Goal: Information Seeking & Learning: Learn about a topic

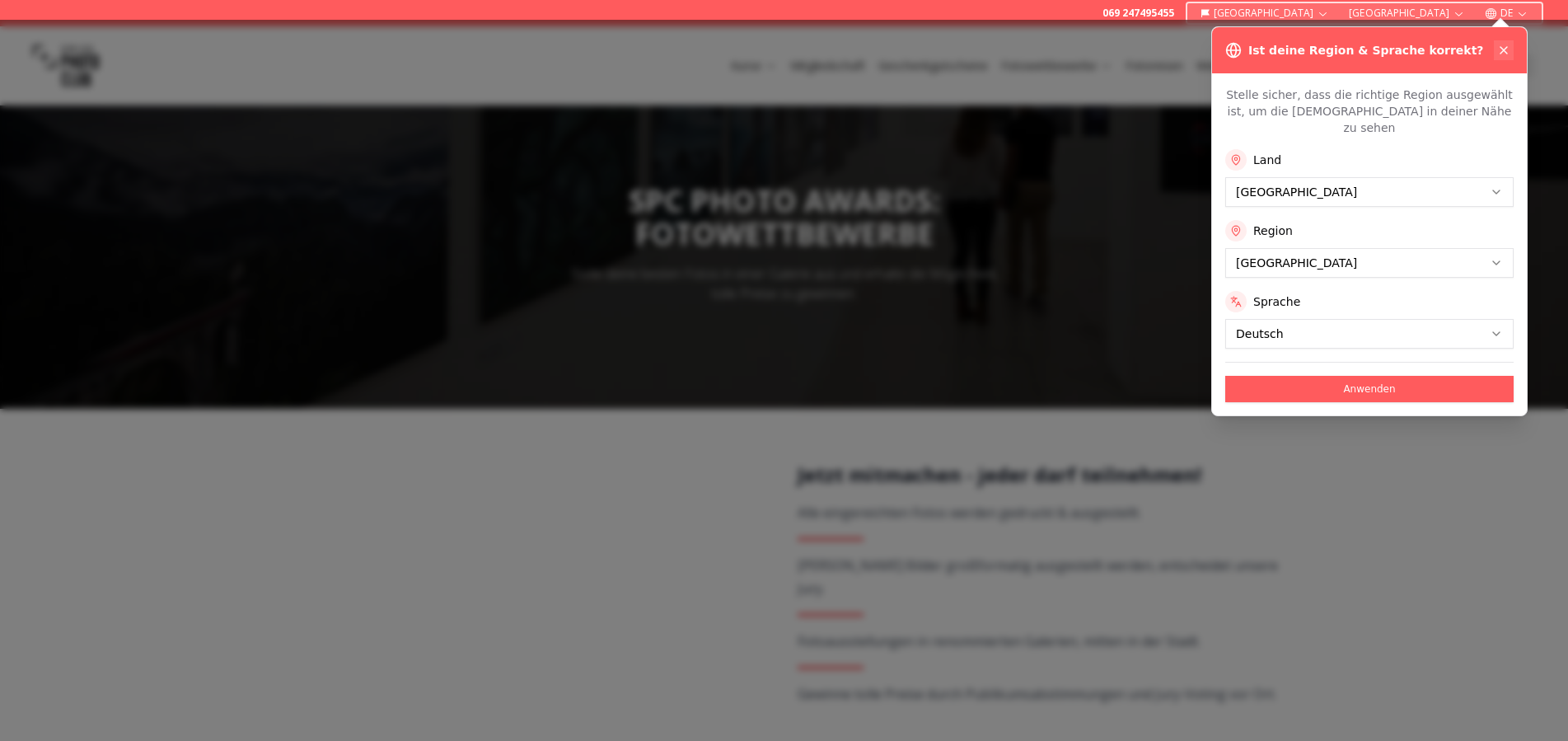
click at [1502, 52] on icon at bounding box center [1503, 50] width 6 height 6
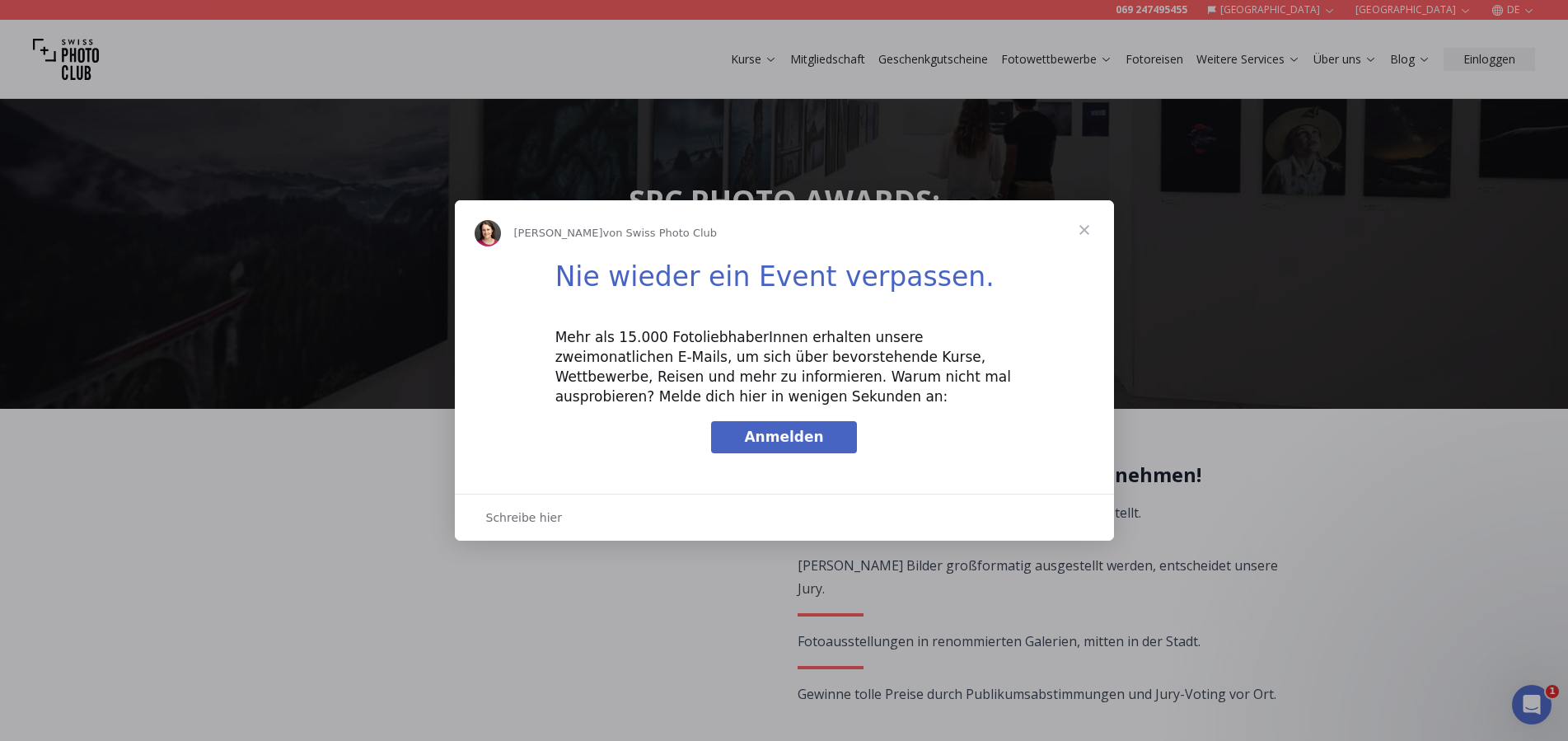
click at [1079, 235] on span "Schließen" at bounding box center [1084, 230] width 59 height 59
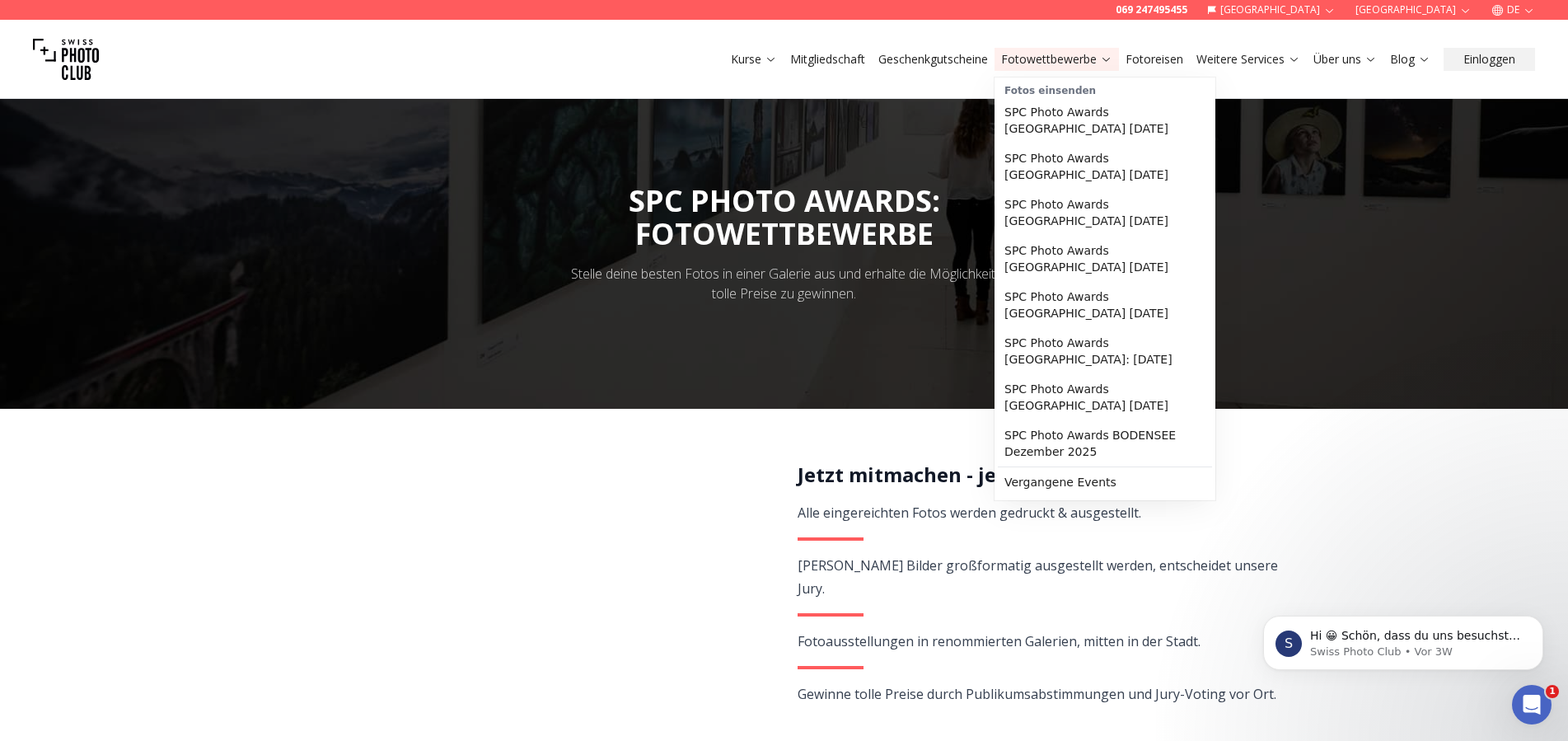
click at [1070, 63] on link "Fotowettbewerbe" at bounding box center [1056, 59] width 112 height 17
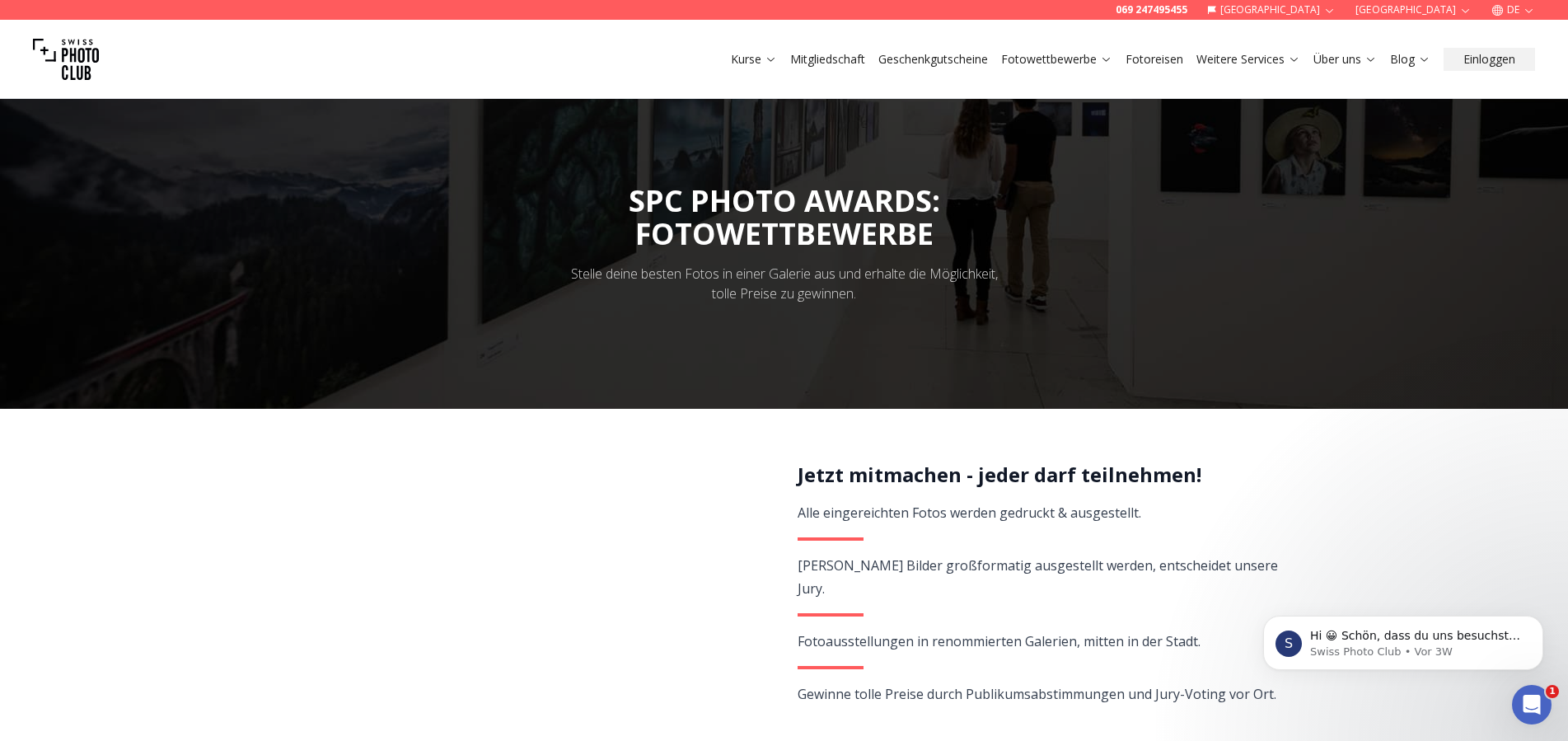
click at [85, 59] on img at bounding box center [65, 59] width 65 height 66
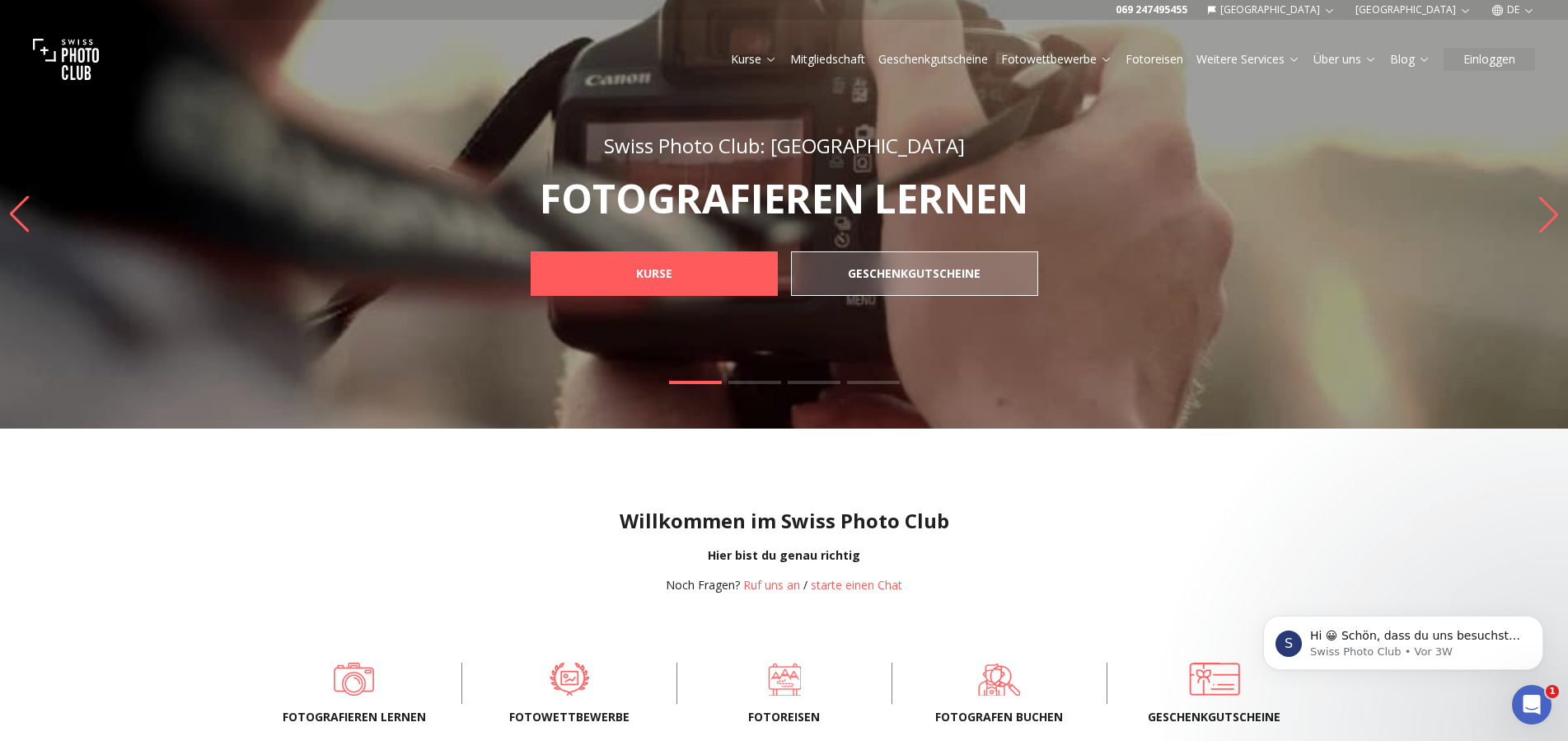
click at [1073, 490] on div "Willkommen im Swiss Photo Club Hier bist du genau richtig Noch Fragen? Ruf uns …" at bounding box center [784, 537] width 1568 height 218
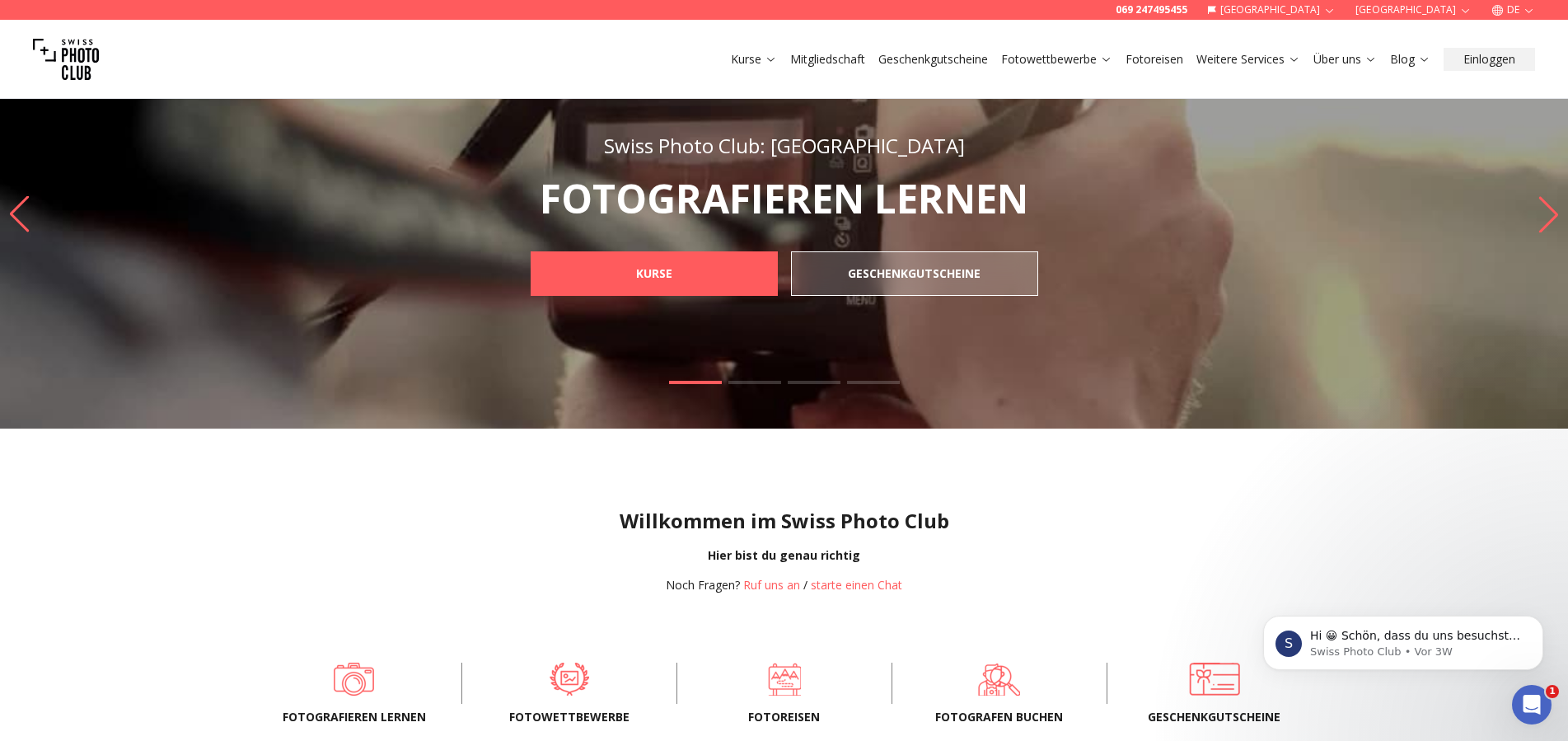
scroll to position [84, 0]
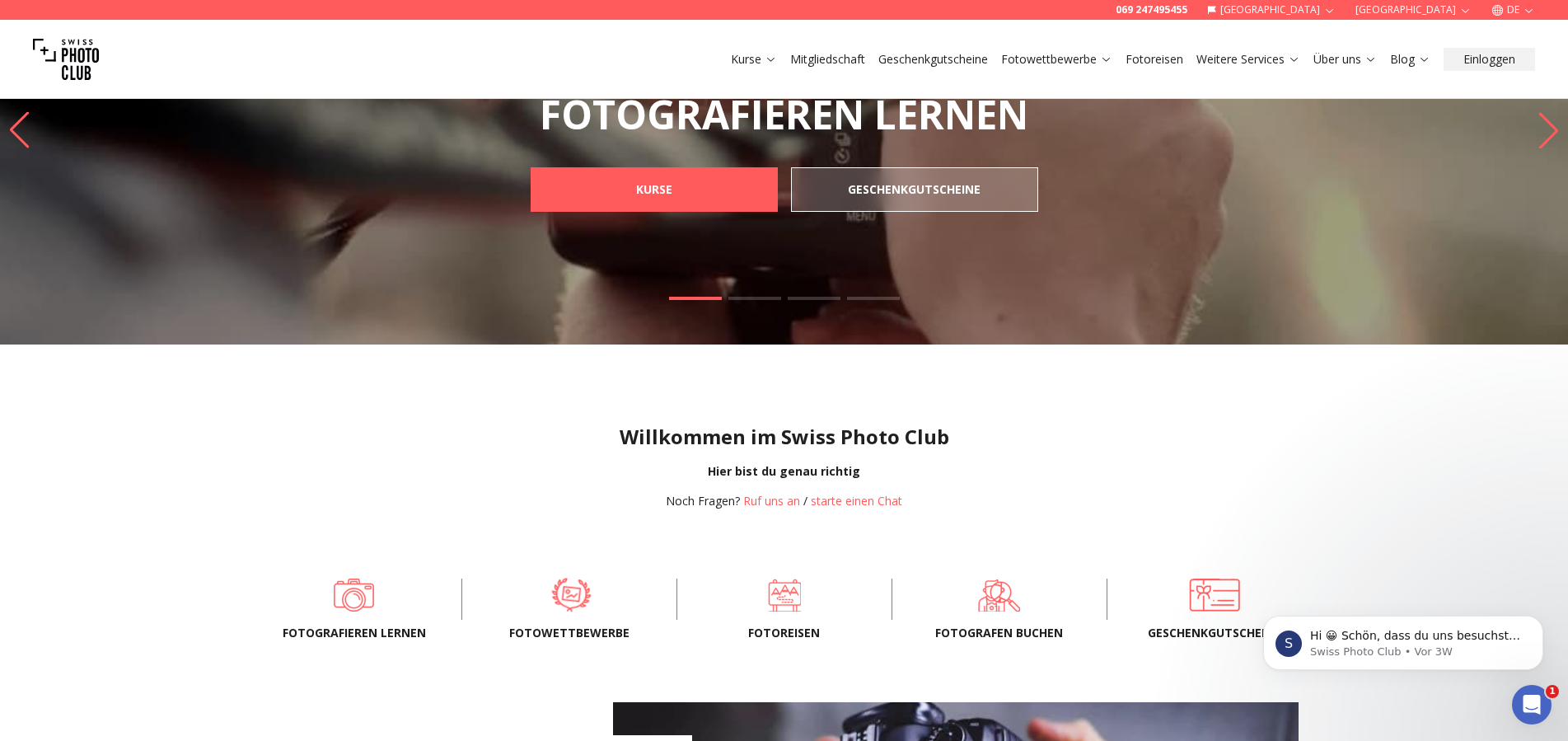
click at [567, 606] on span at bounding box center [571, 595] width 164 height 50
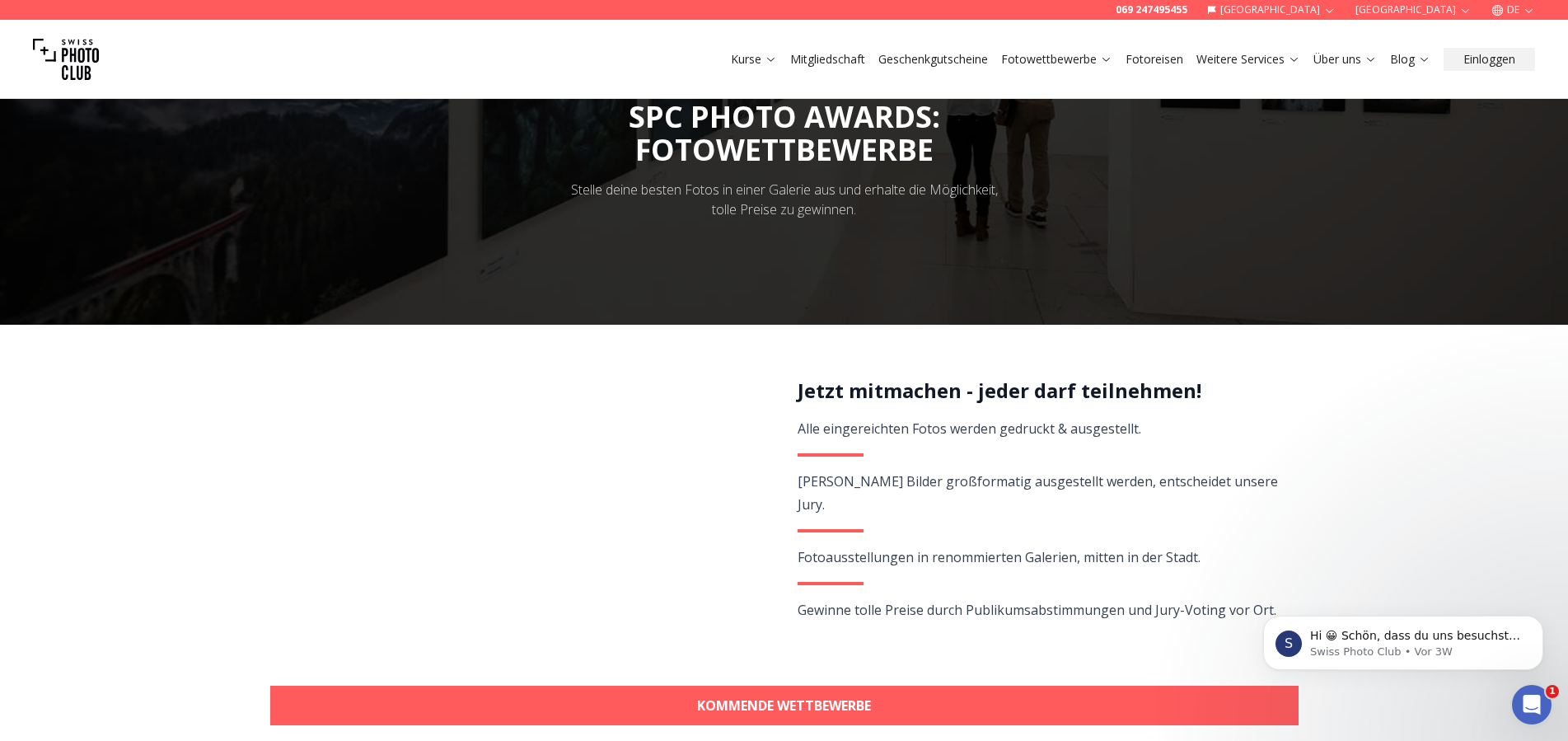
scroll to position [336, 0]
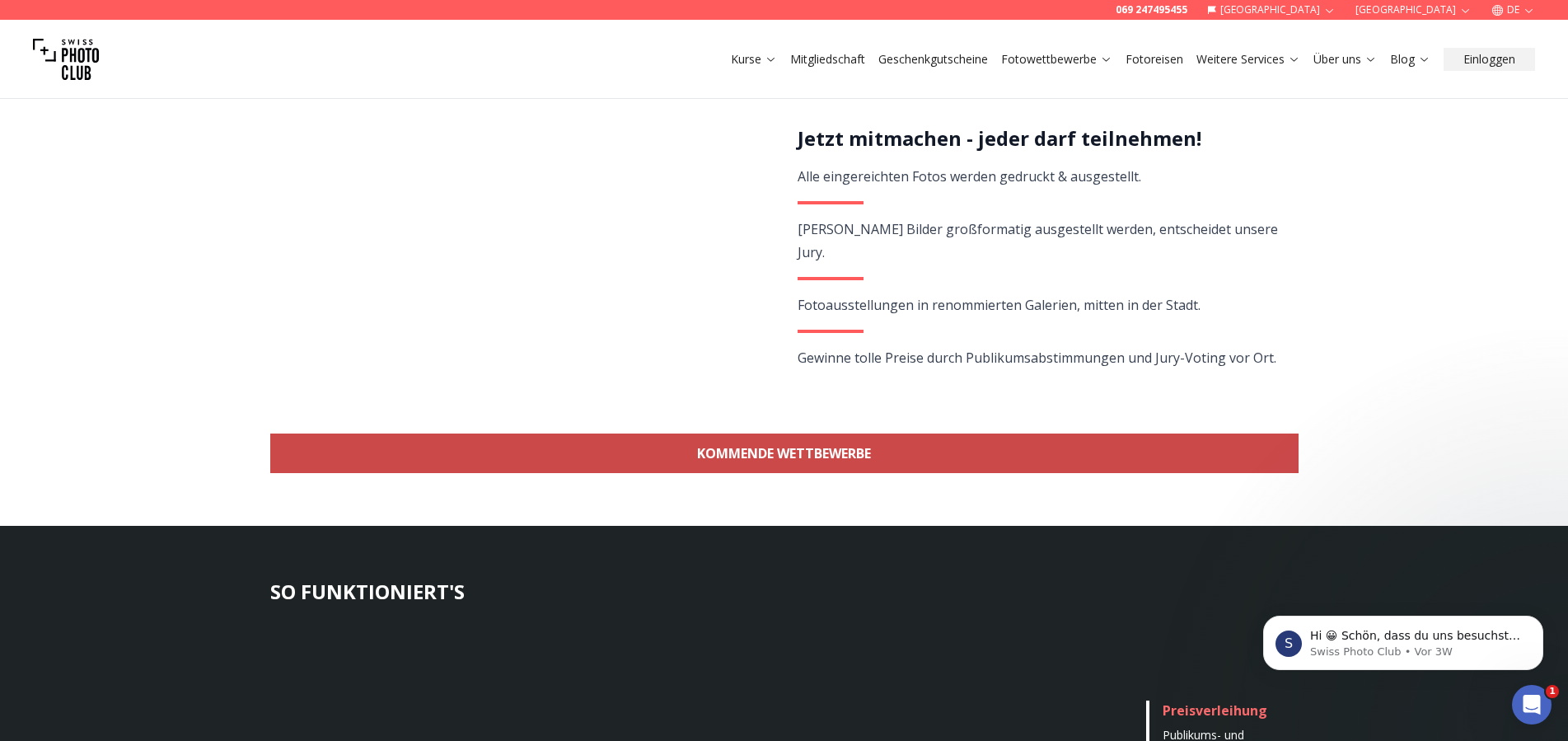
click at [633, 460] on link "KOMMENDE WETTBEWERBE" at bounding box center [784, 453] width 1028 height 40
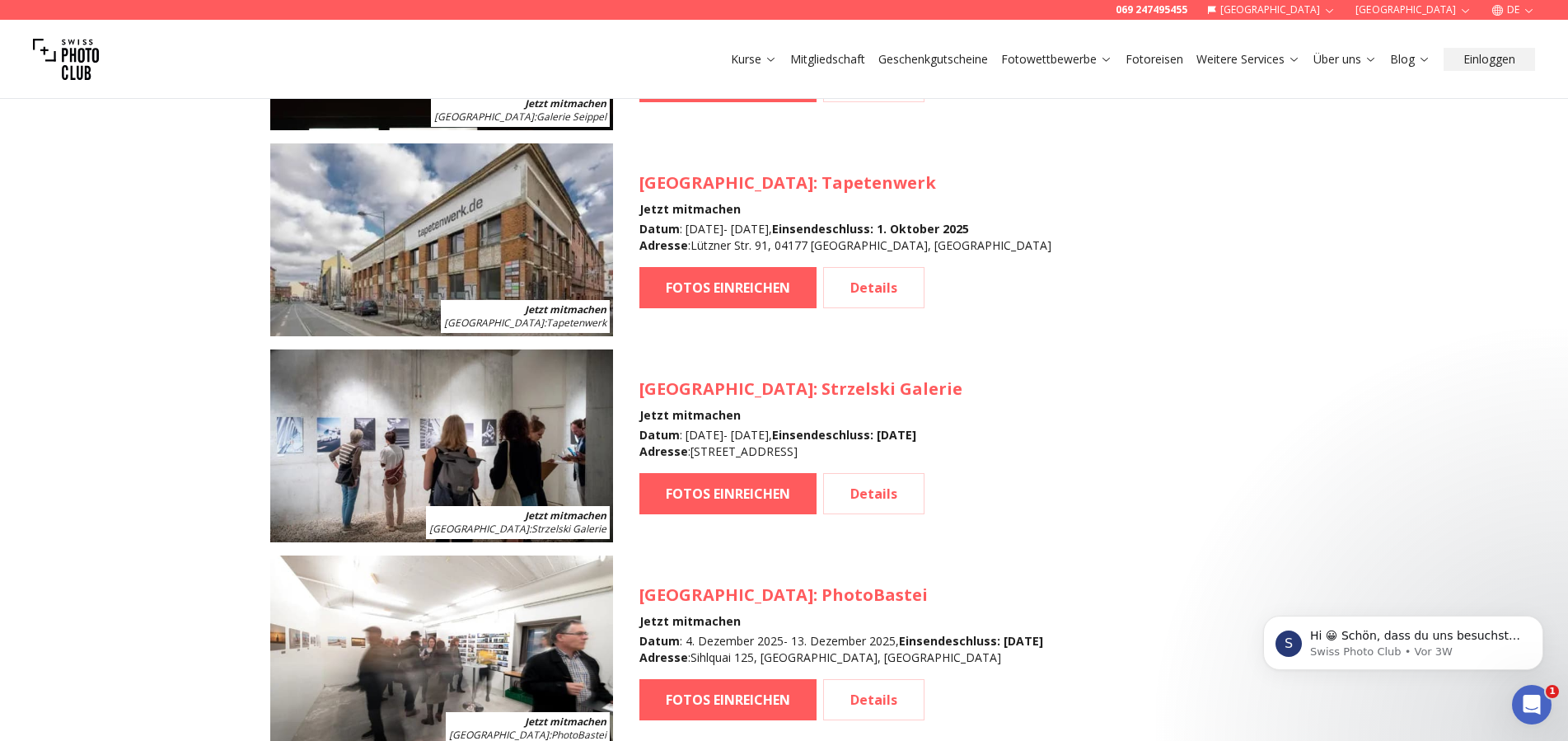
scroll to position [2226, 0]
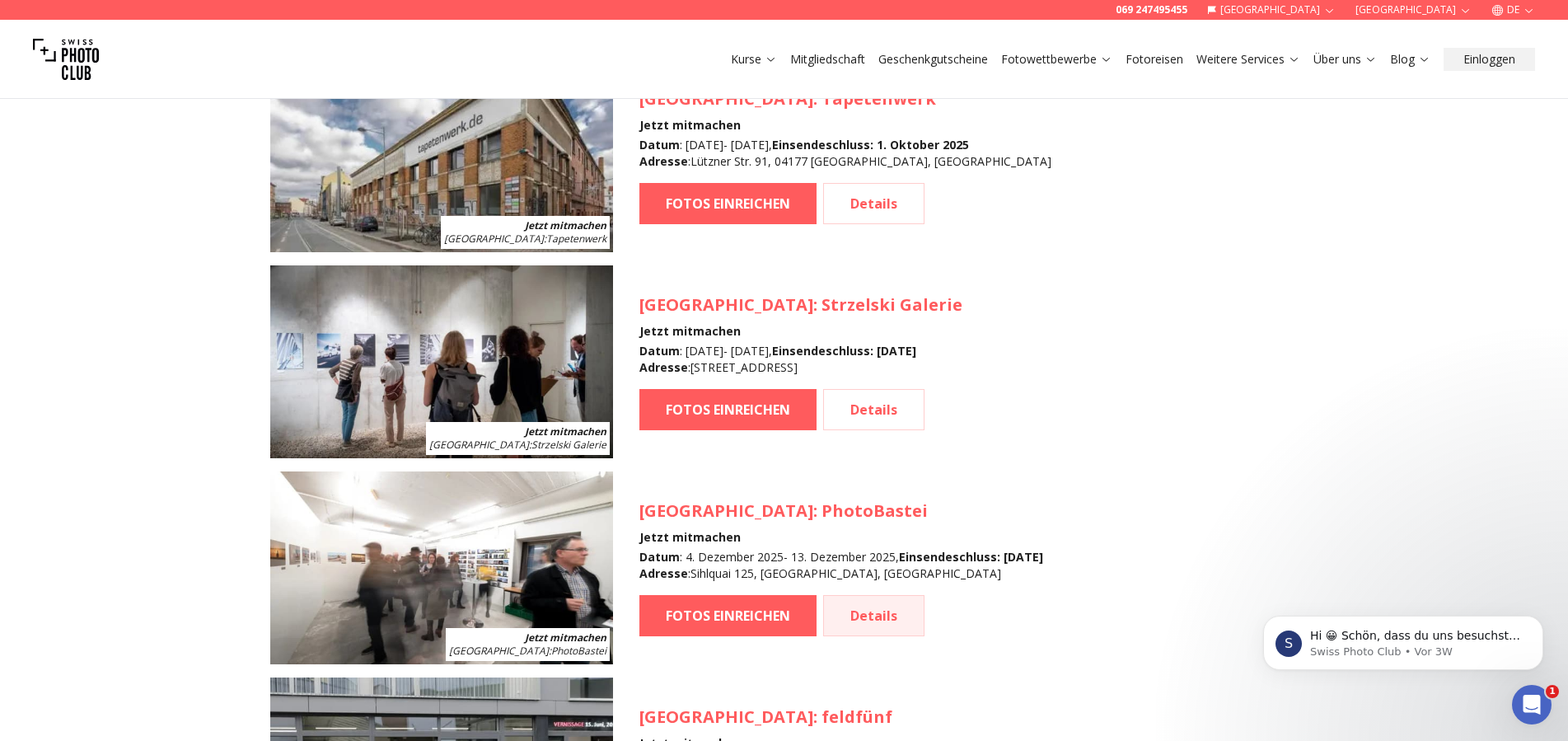
click at [885, 628] on link "Details" at bounding box center [873, 616] width 101 height 42
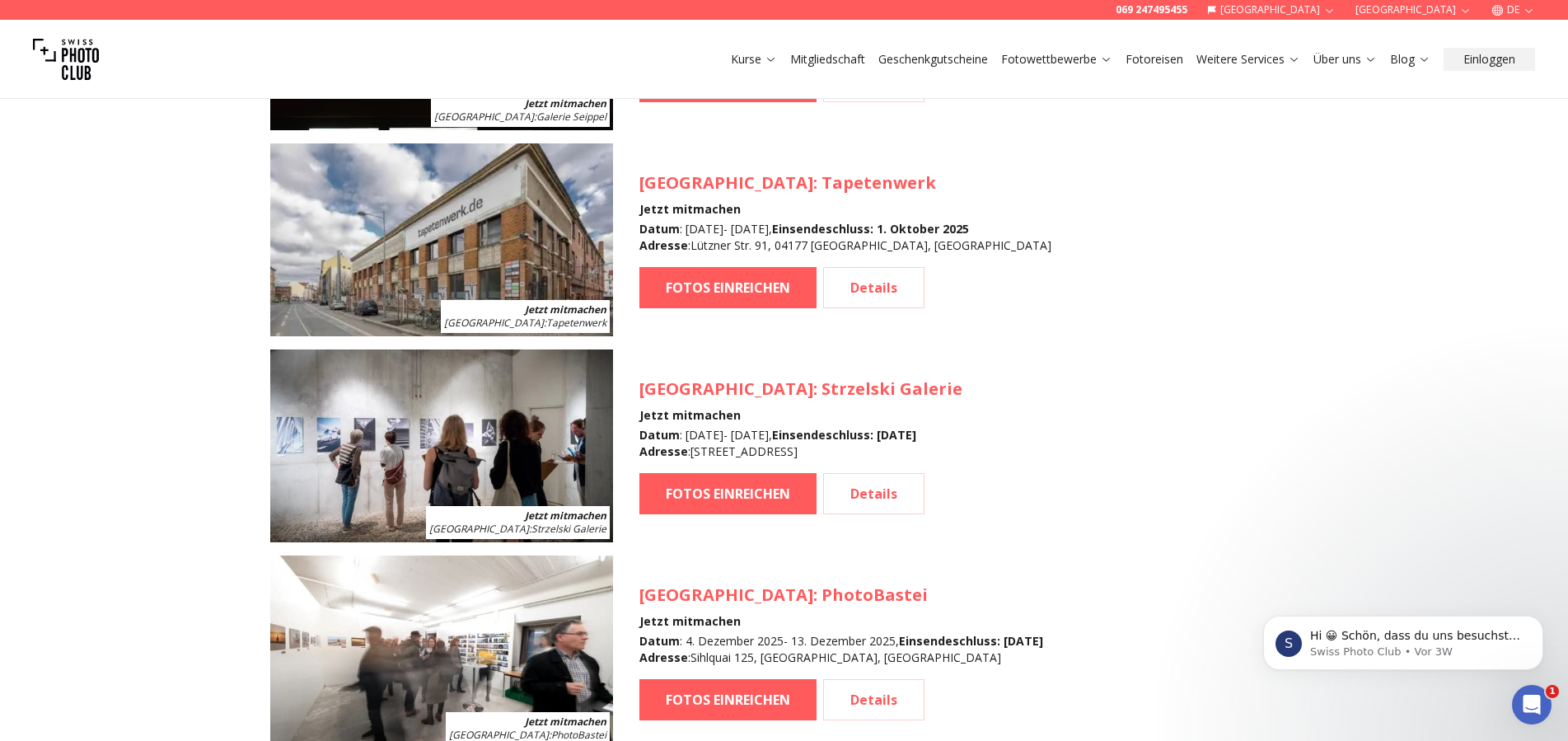
scroll to position [1385, 0]
